Goal: Transaction & Acquisition: Purchase product/service

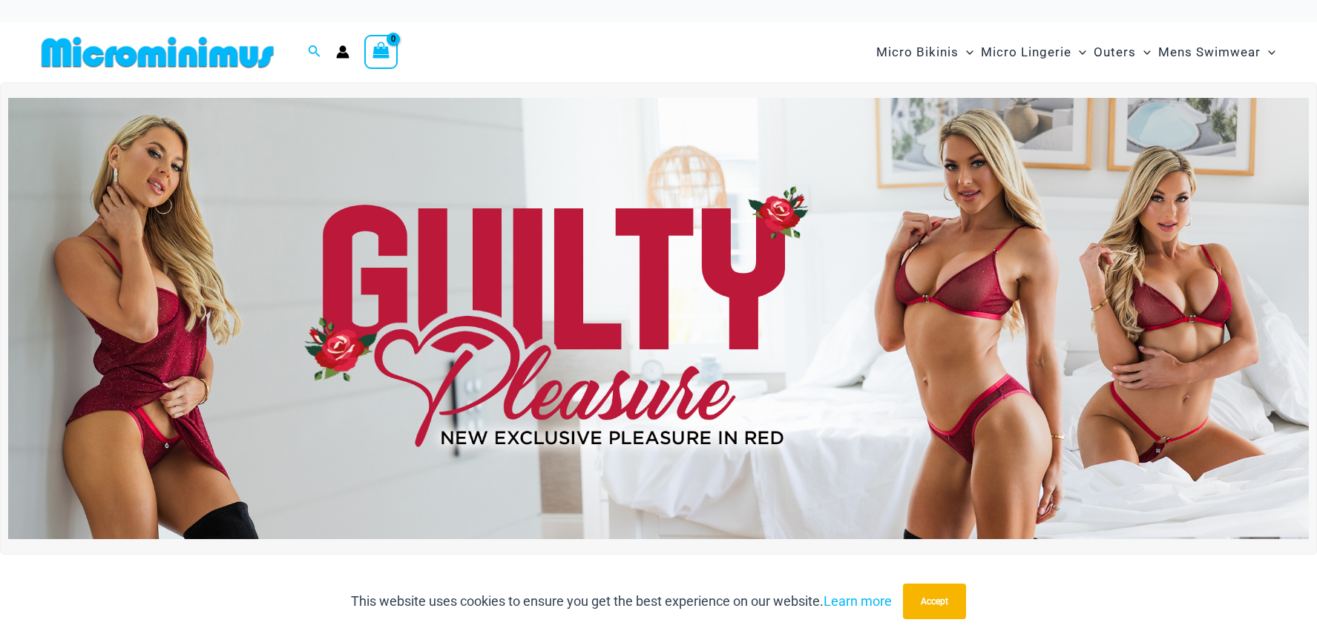
click at [142, 49] on img at bounding box center [158, 52] width 244 height 33
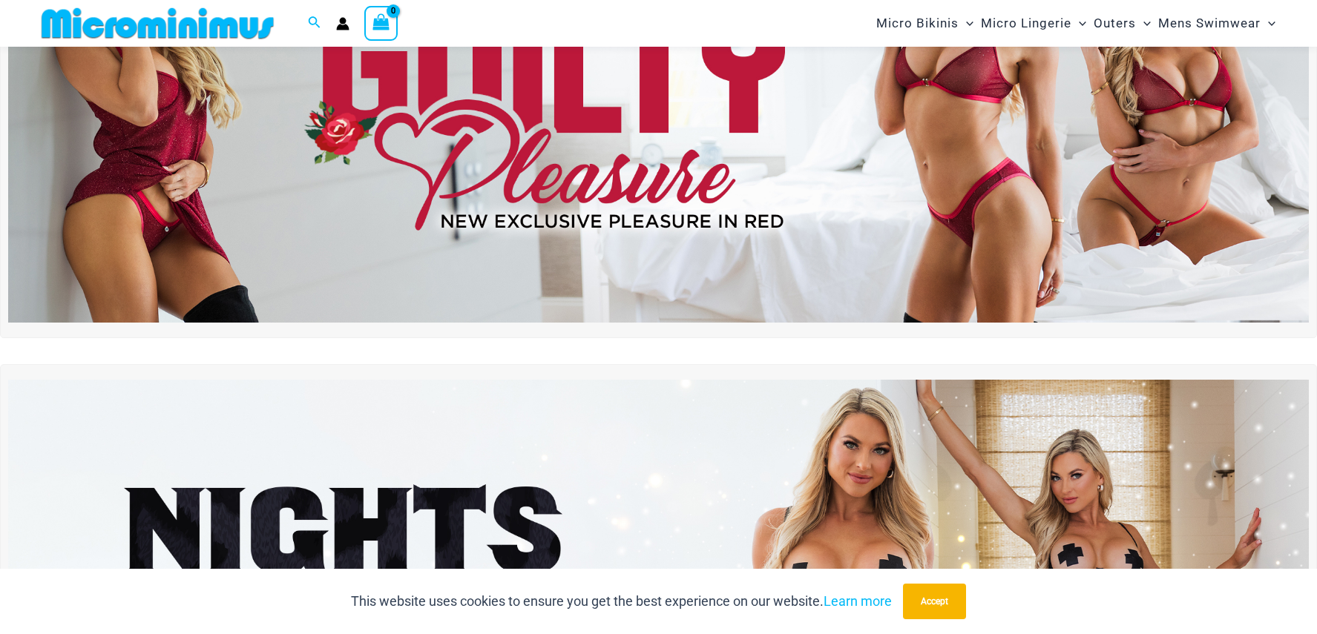
scroll to position [211, 0]
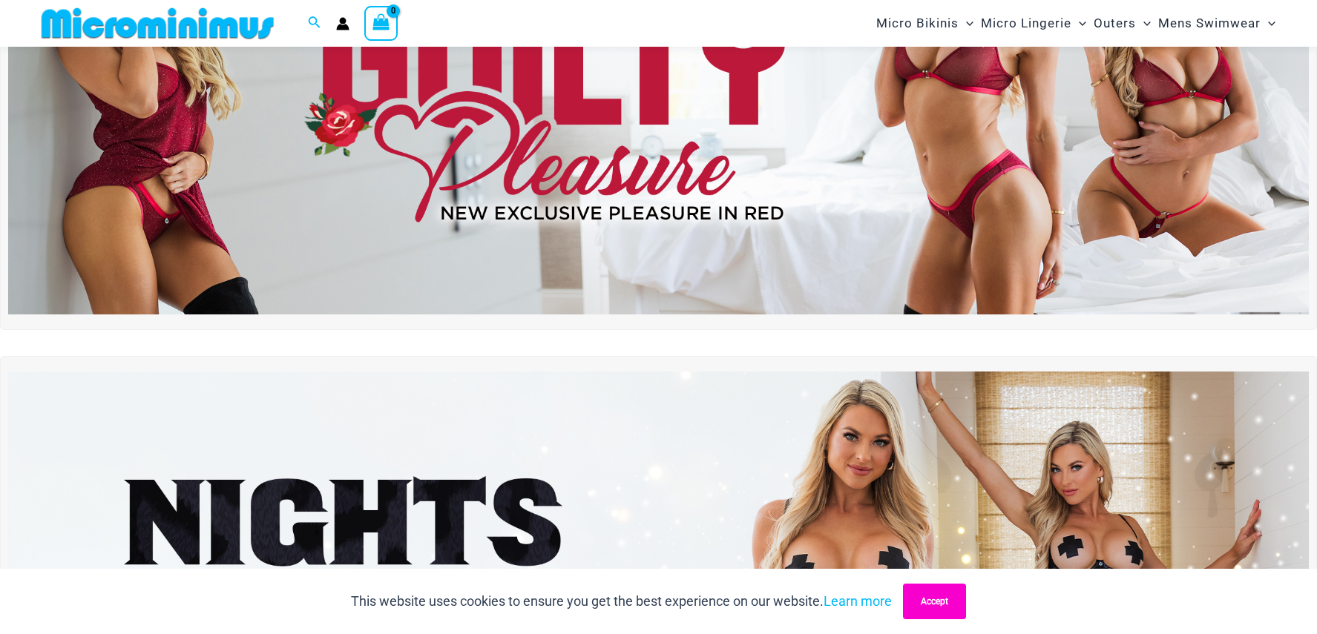
click at [933, 594] on button "Accept" at bounding box center [934, 602] width 63 height 36
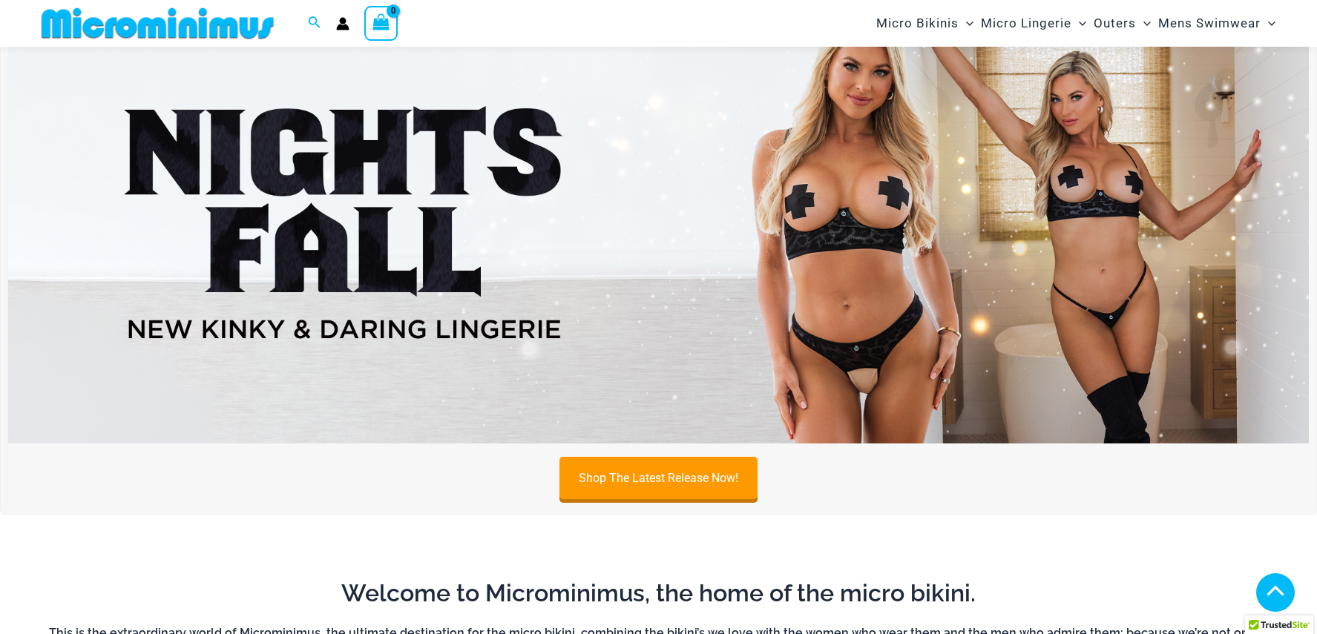
scroll to position [582, 0]
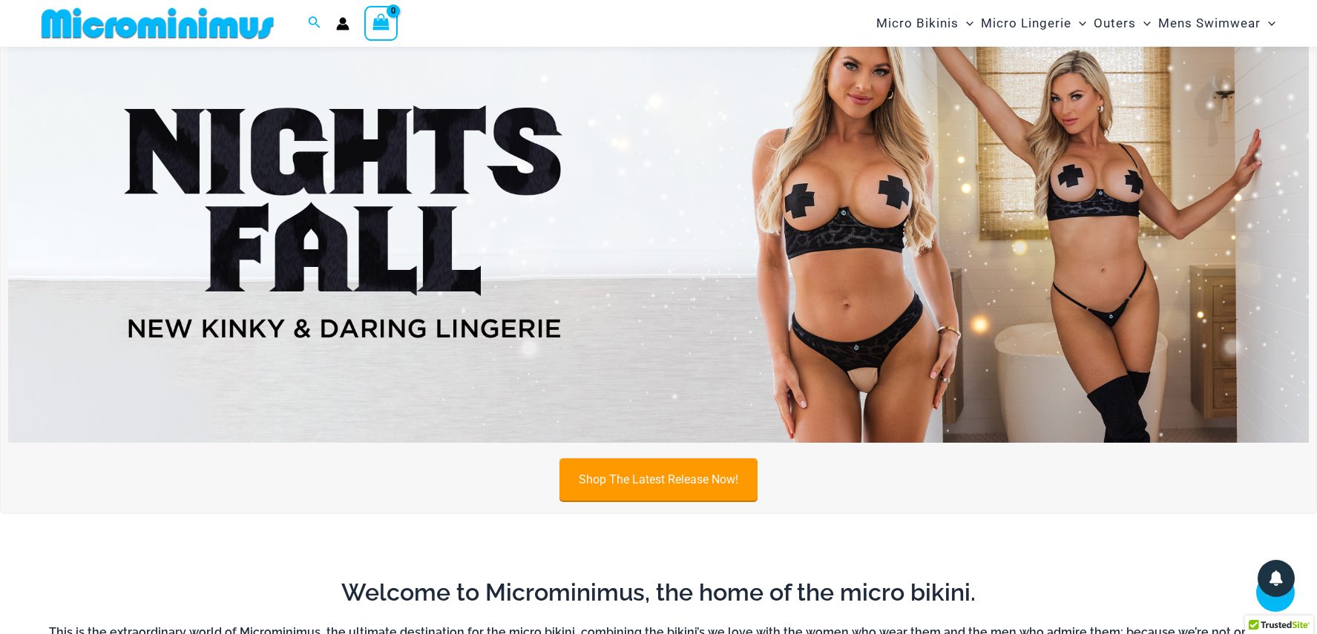
click at [660, 478] on link "Shop The Latest Release Now!" at bounding box center [658, 480] width 198 height 42
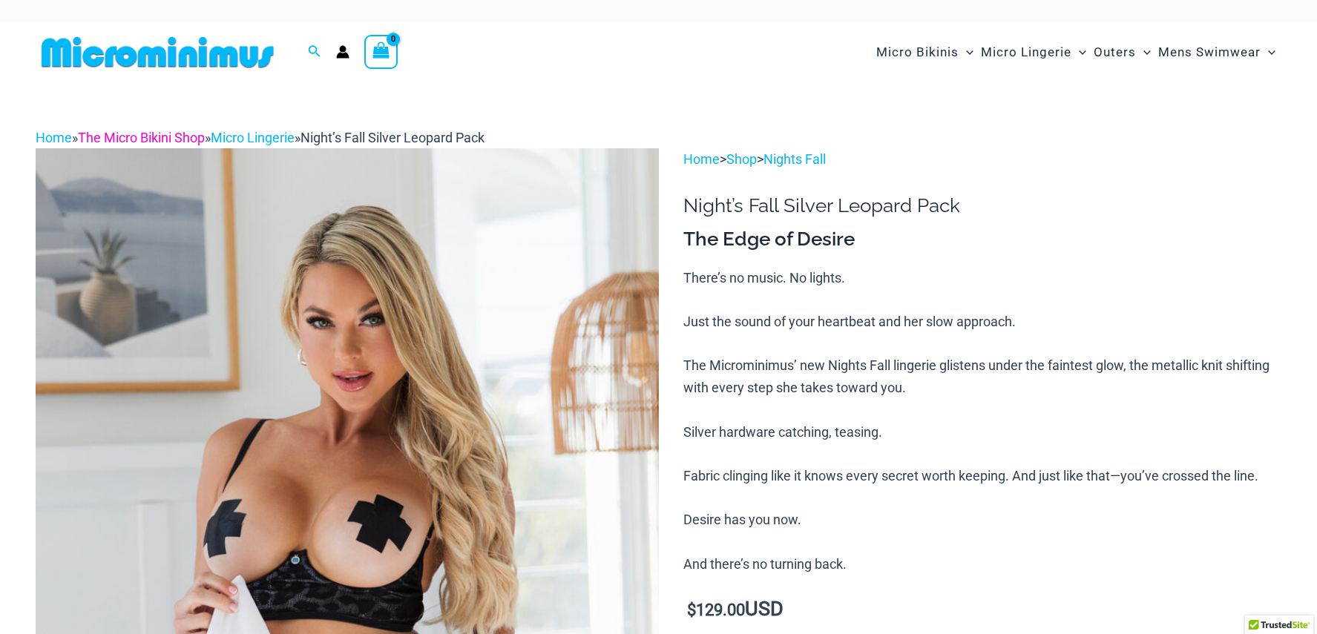
click at [154, 139] on link "The Micro Bikini Shop" at bounding box center [141, 138] width 127 height 16
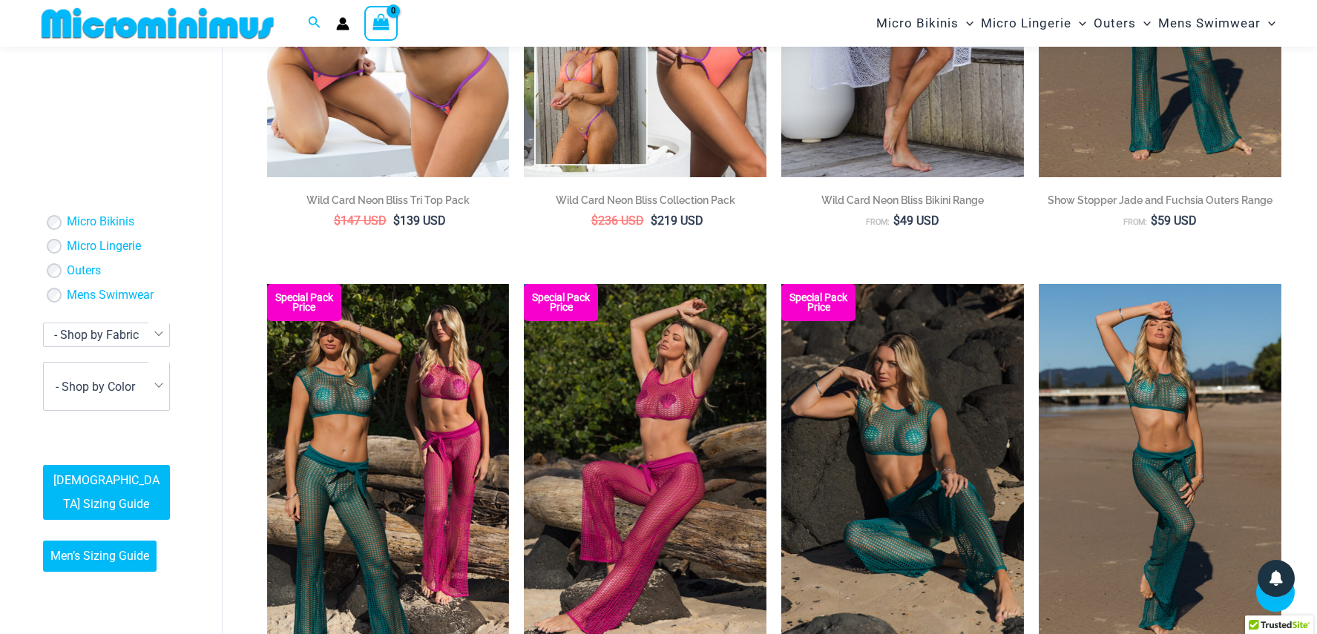
scroll to position [879, 0]
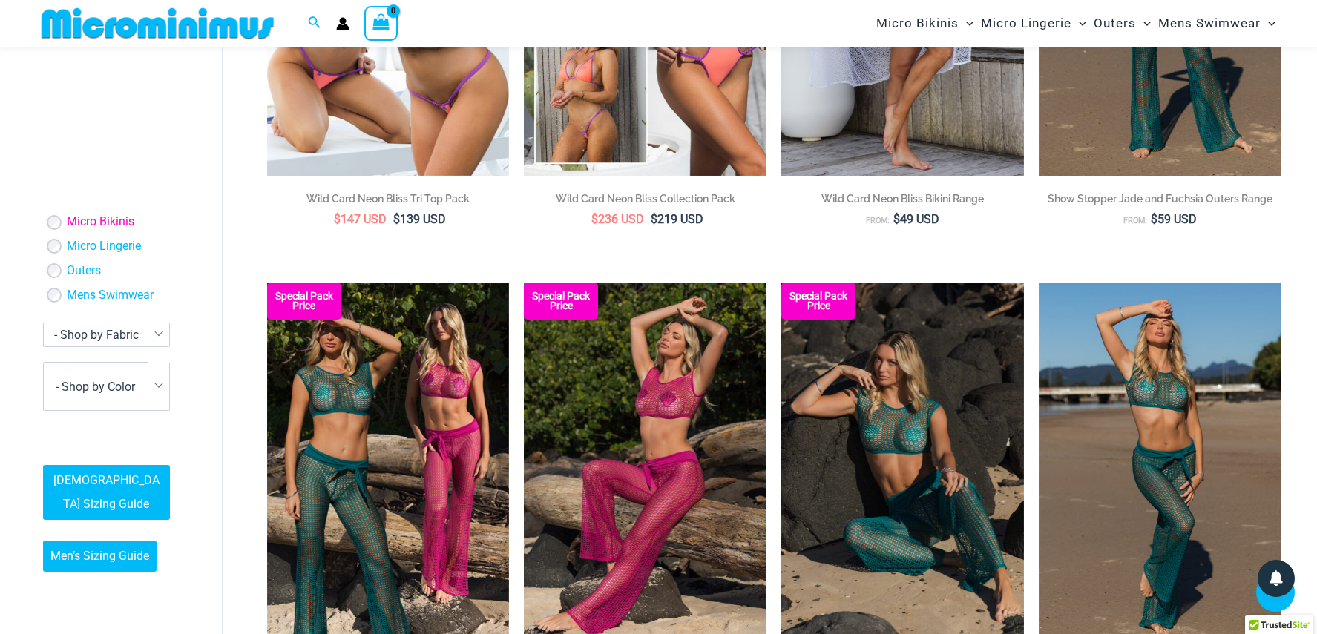
click at [96, 215] on link "Micro Bikinis" at bounding box center [101, 223] width 68 height 16
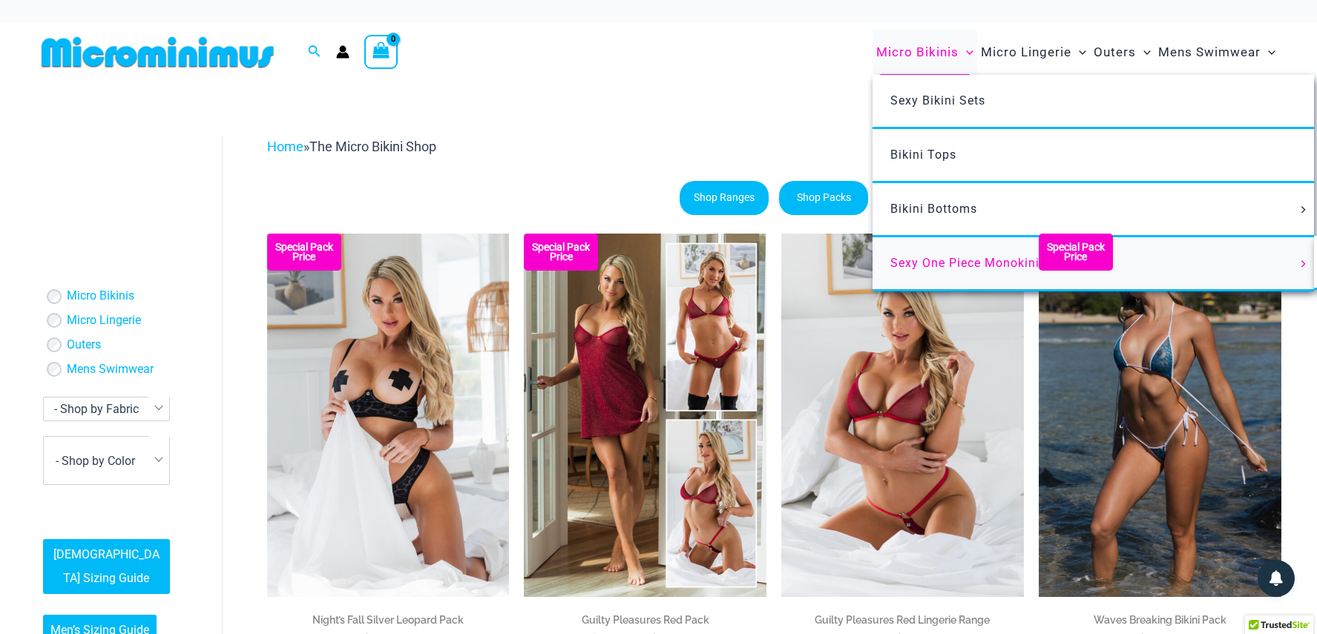
click at [951, 261] on span "Sexy One Piece Monokinis" at bounding box center [968, 263] width 156 height 14
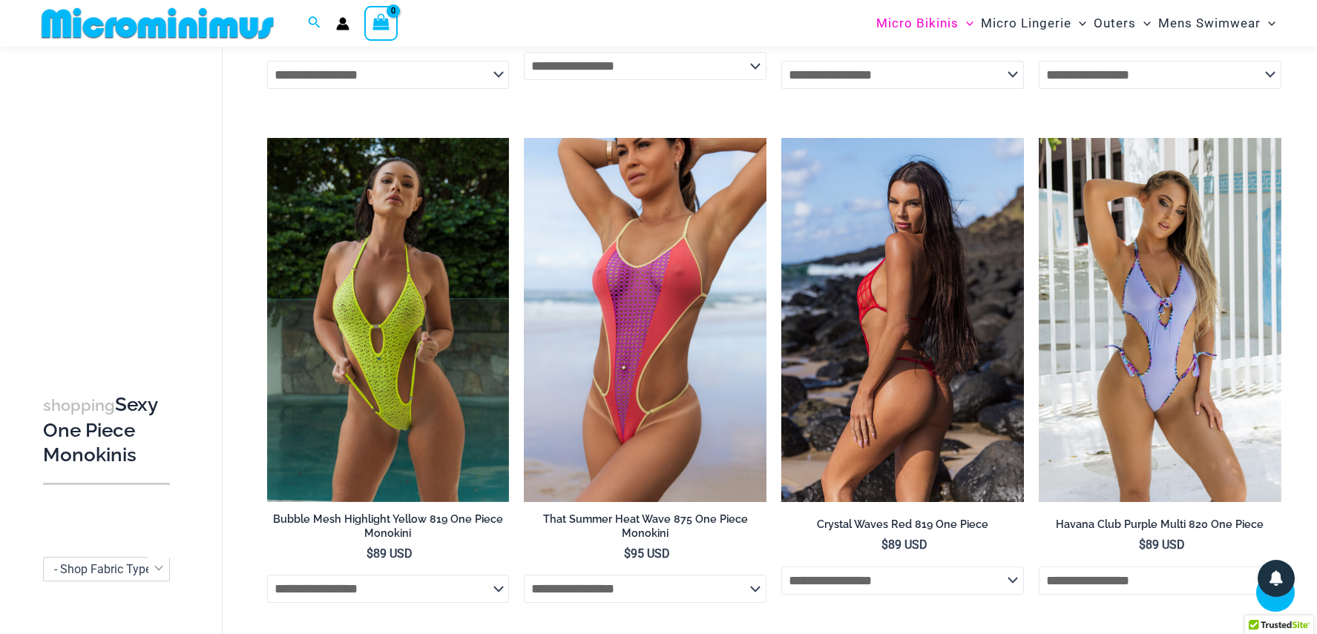
scroll to position [3031, 0]
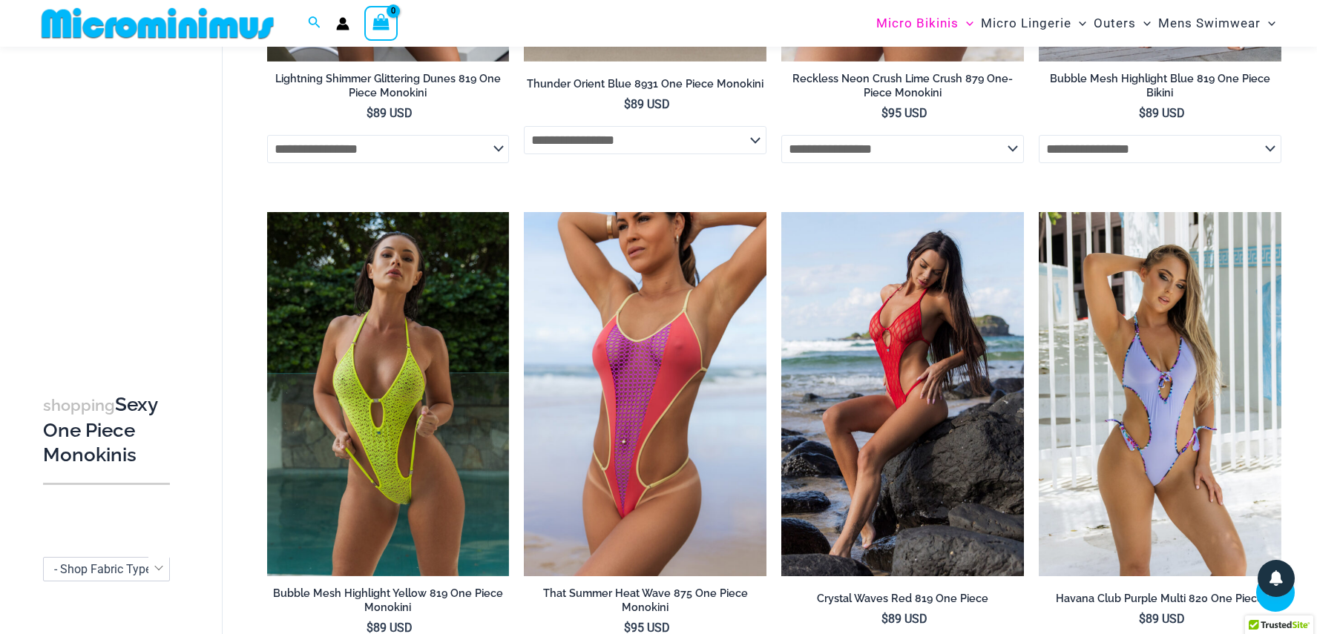
click at [81, 468] on h3 "shopping Sexy One Piece Monokinis" at bounding box center [106, 431] width 127 height 76
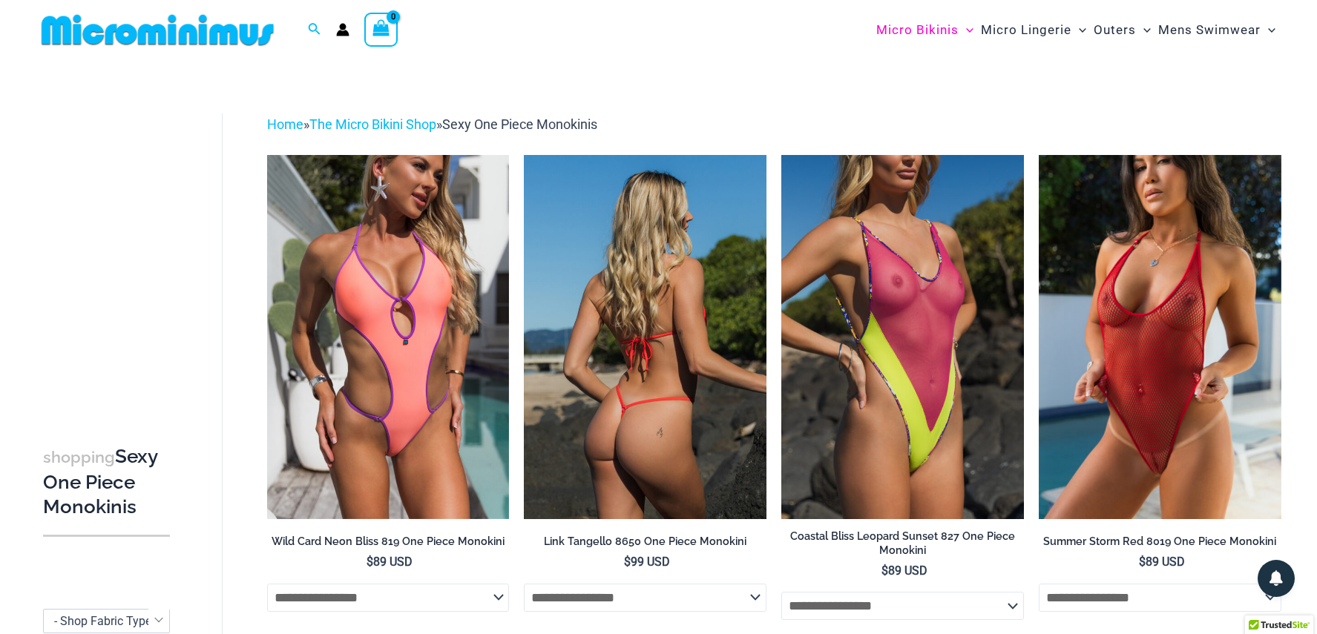
scroll to position [0, 0]
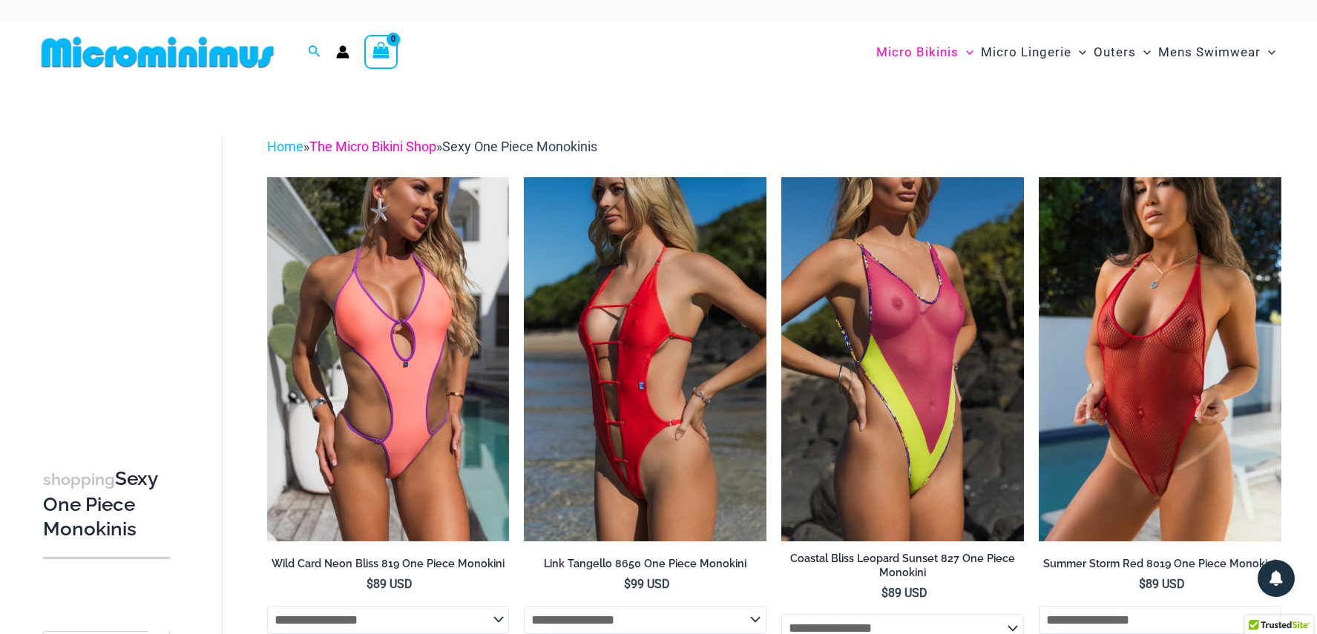
click at [393, 145] on link "The Micro Bikini Shop" at bounding box center [372, 147] width 127 height 16
